Goal: Obtain resource: Download file/media

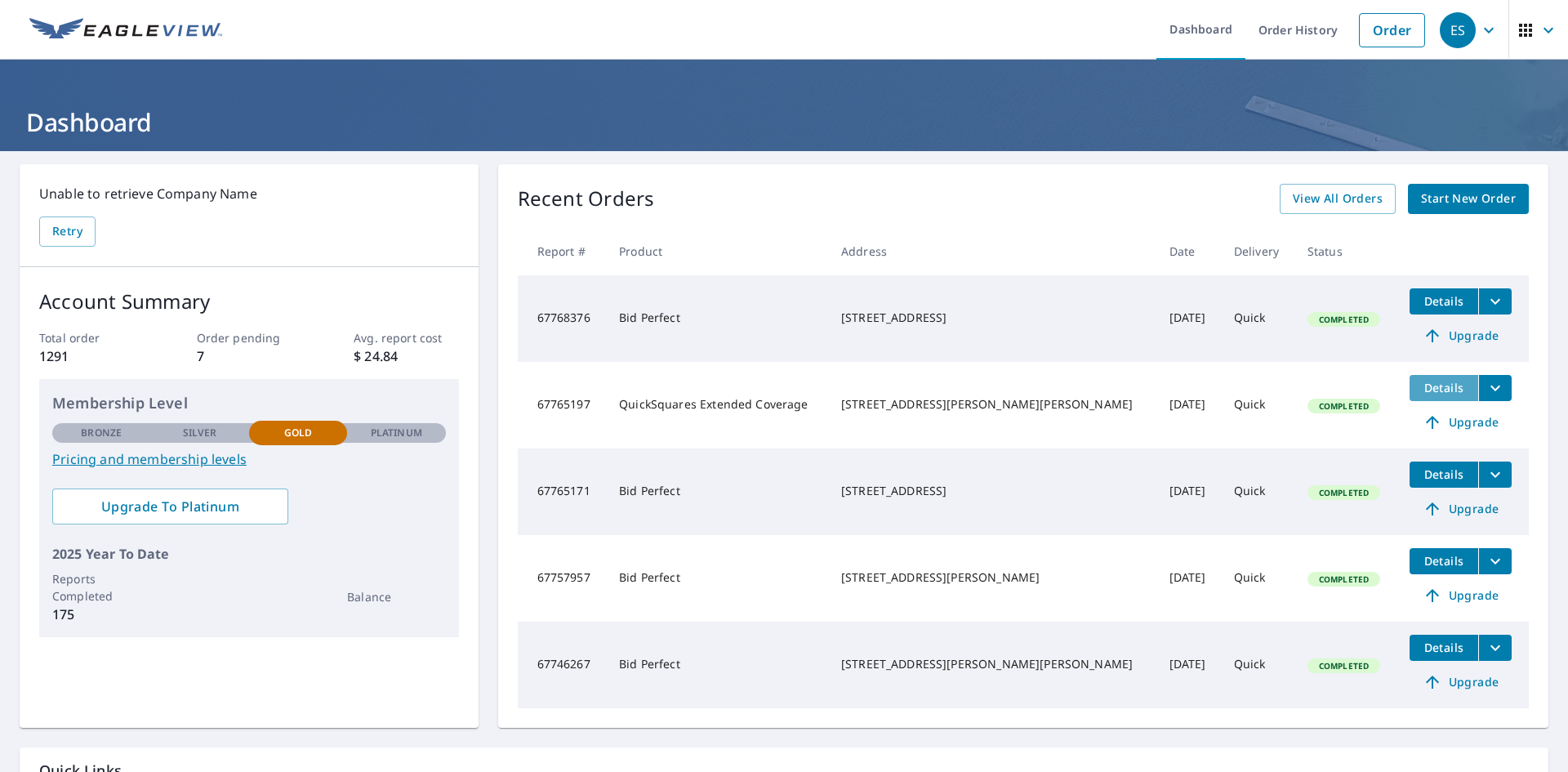
click at [1410, 391] on button "Details" at bounding box center [1444, 388] width 69 height 26
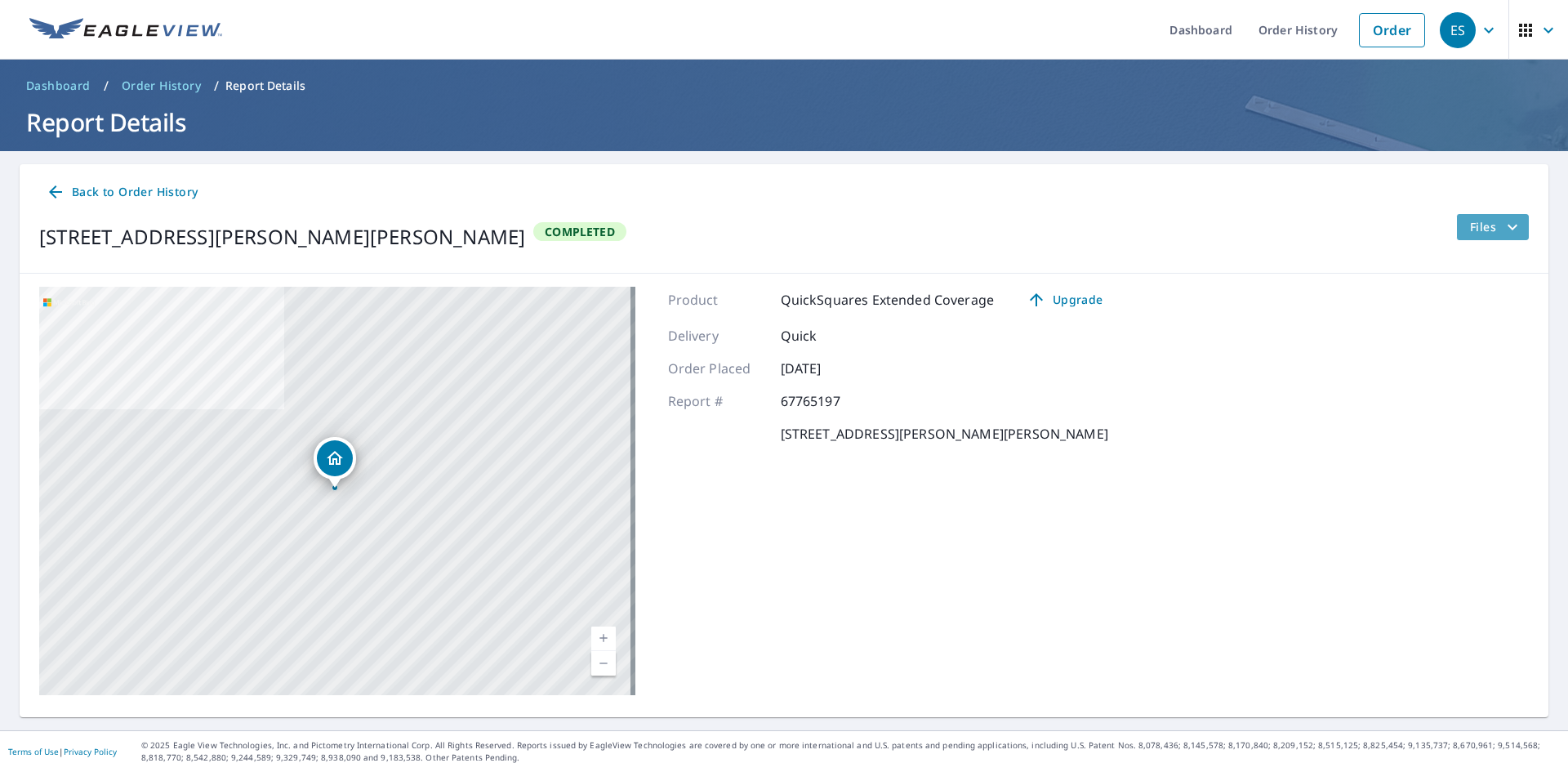
click at [1470, 229] on span "Files" at bounding box center [1495, 227] width 52 height 20
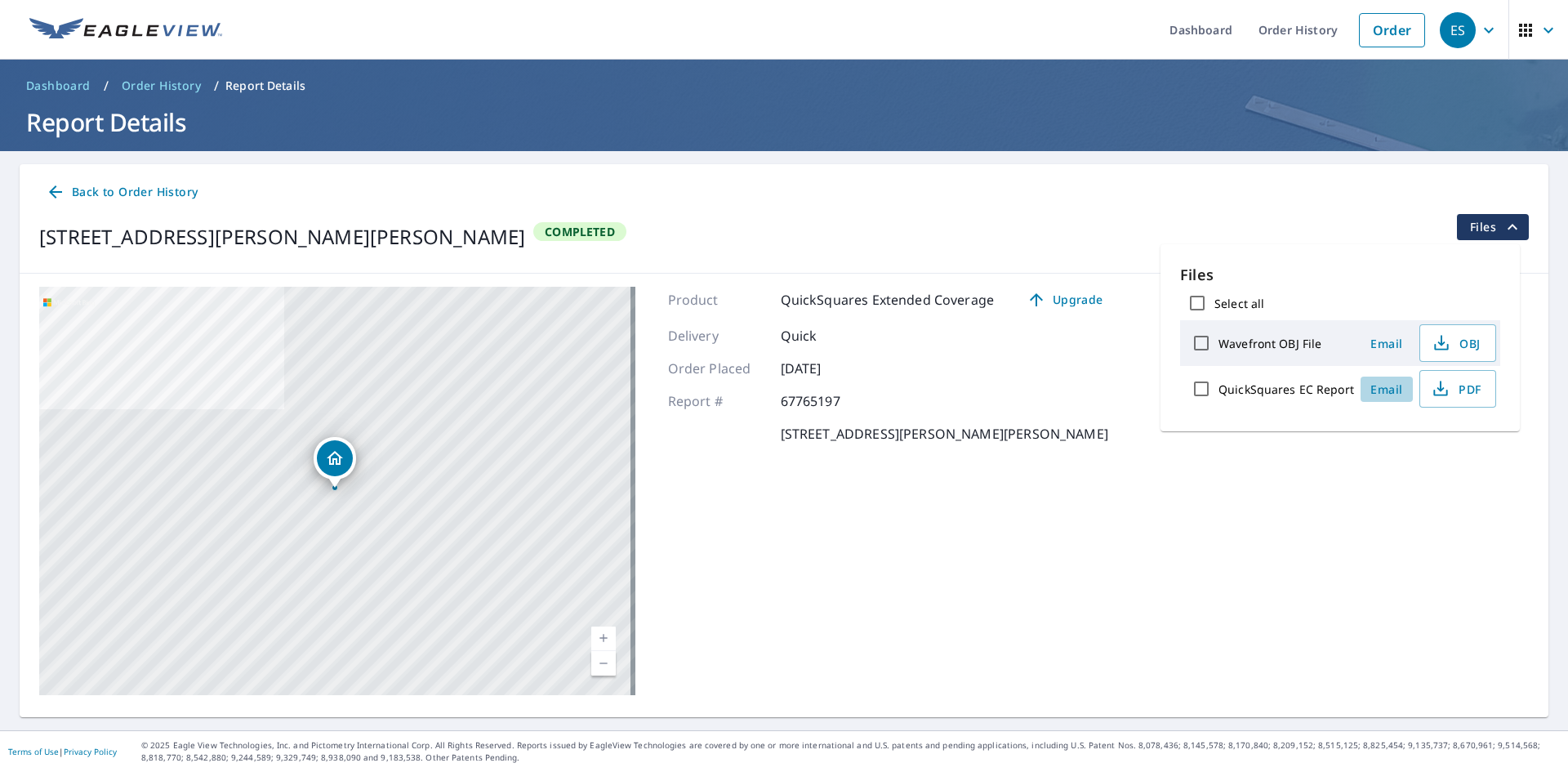
click at [1380, 386] on span "Email" at bounding box center [1387, 389] width 40 height 15
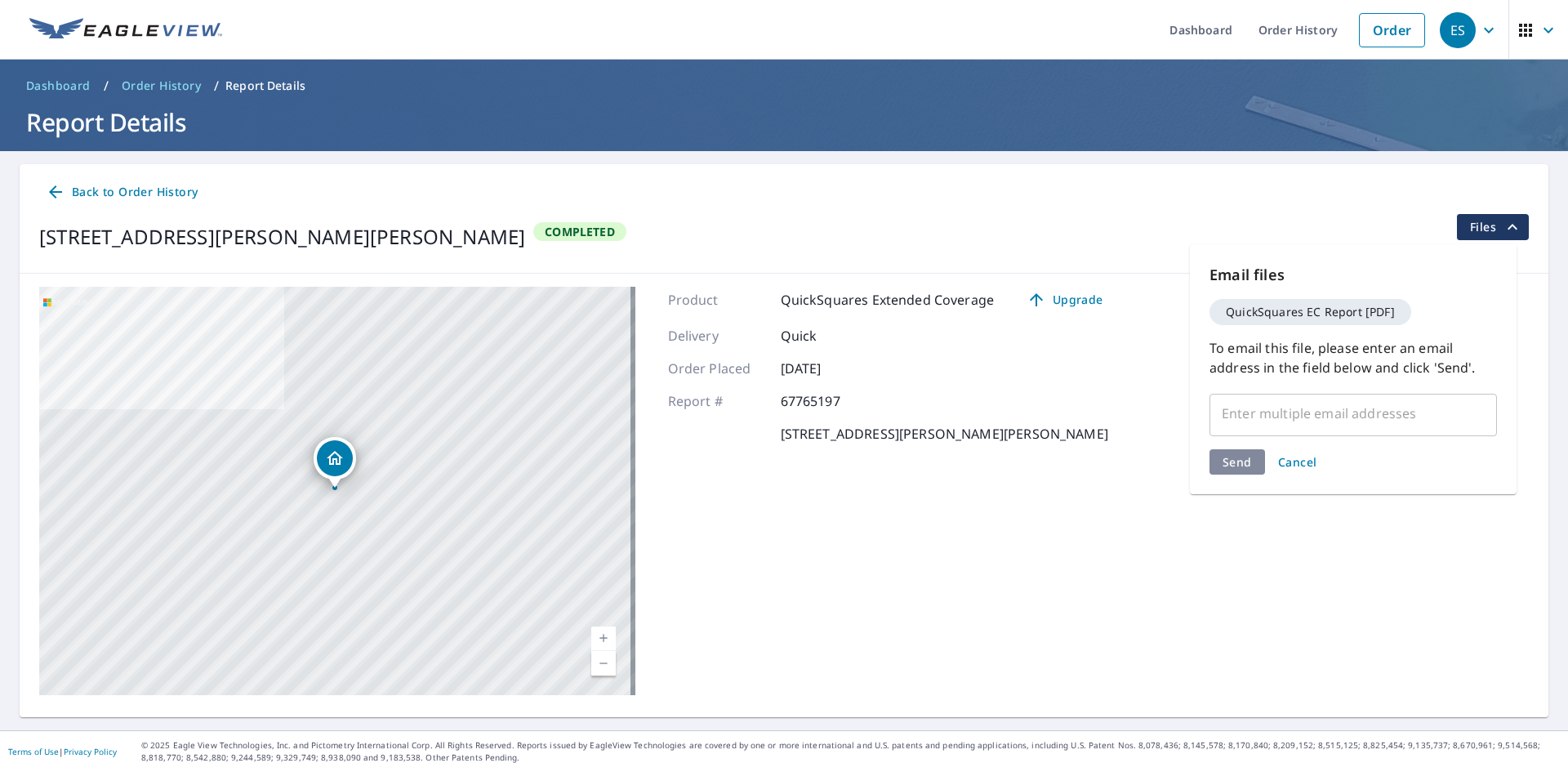
click at [1348, 409] on input "text" at bounding box center [1342, 413] width 249 height 31
click at [1470, 230] on span "Files" at bounding box center [1495, 227] width 52 height 20
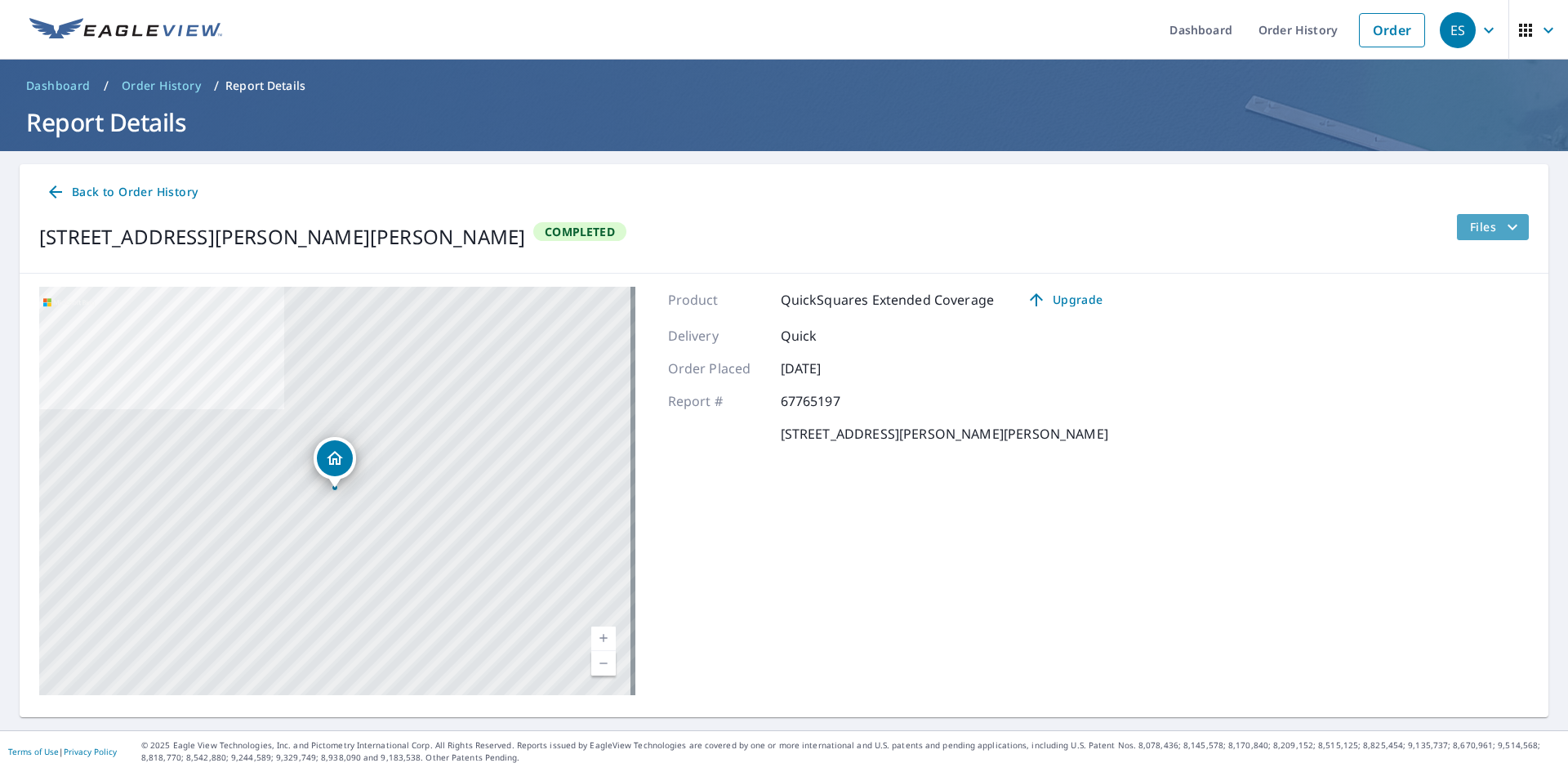
click at [1473, 228] on span "Files" at bounding box center [1495, 227] width 52 height 20
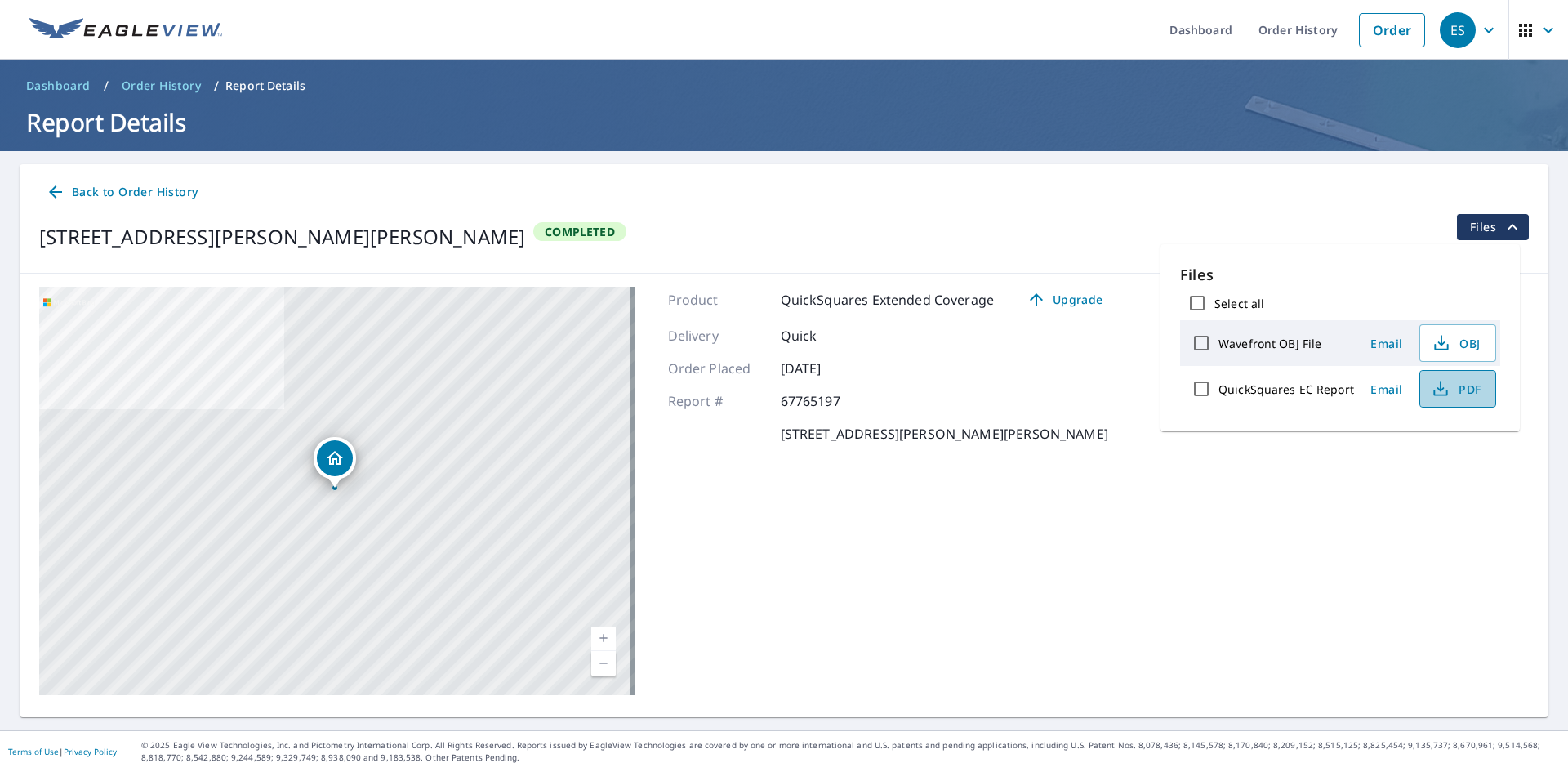
click at [1444, 395] on icon "button" at bounding box center [1441, 393] width 14 height 7
